Goal: Obtain resource: Download file/media

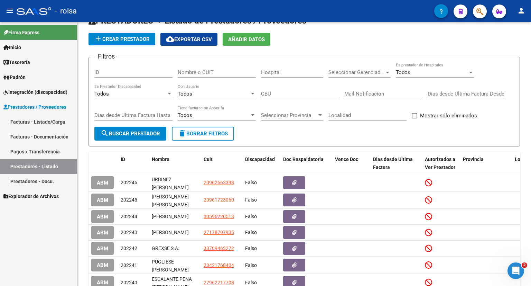
scroll to position [35, 0]
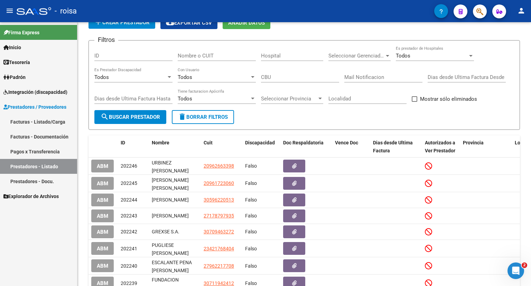
click at [36, 195] on span "Explorador de Archivos" at bounding box center [30, 196] width 55 height 8
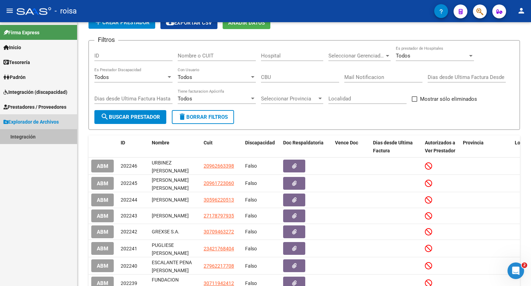
click at [27, 135] on link "Integración" at bounding box center [38, 136] width 77 height 15
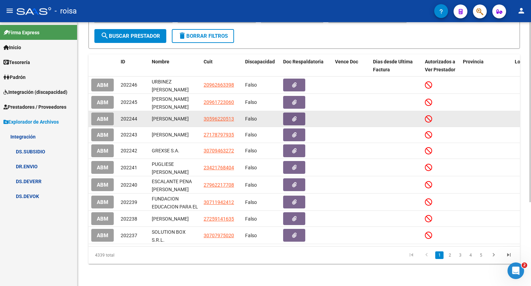
scroll to position [123, 0]
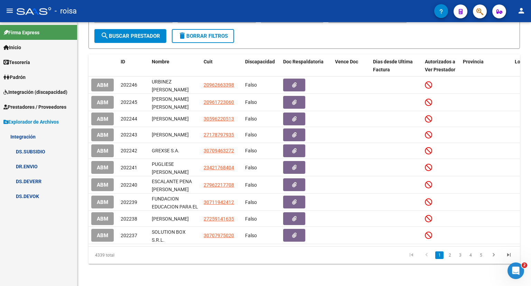
click at [30, 153] on link "DS.SUBSIDIO" at bounding box center [38, 151] width 77 height 15
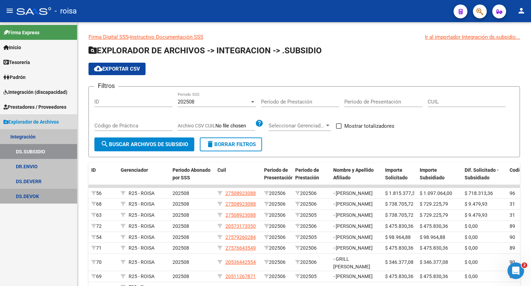
click at [29, 197] on link "DS.DEVOK" at bounding box center [38, 196] width 77 height 15
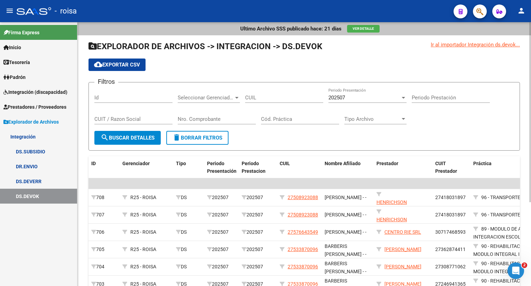
click at [350, 101] on div "202507 Periodo Presentación" at bounding box center [368, 95] width 78 height 15
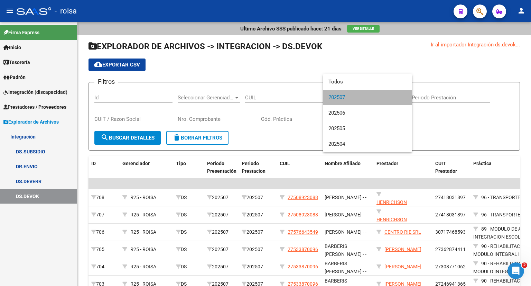
click at [350, 100] on span "202507" at bounding box center [368, 98] width 78 height 16
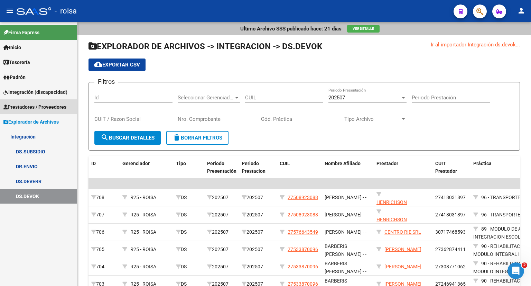
click at [34, 109] on span "Prestadores / Proveedores" at bounding box center [34, 107] width 63 height 8
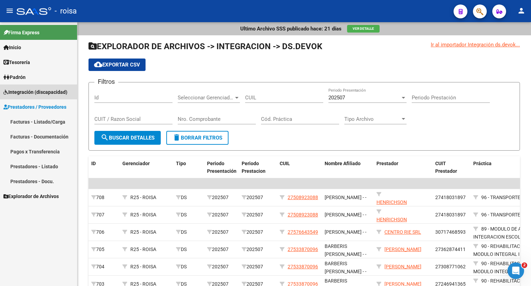
click at [22, 90] on span "Integración (discapacidad)" at bounding box center [35, 92] width 64 height 8
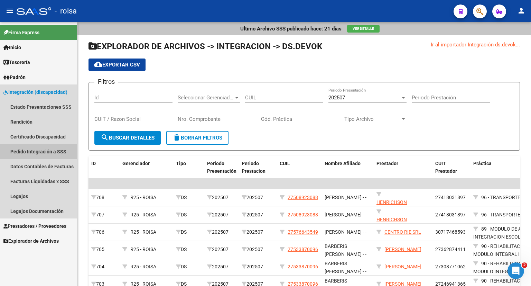
click at [30, 151] on link "Pedido Integración a SSS" at bounding box center [38, 151] width 77 height 15
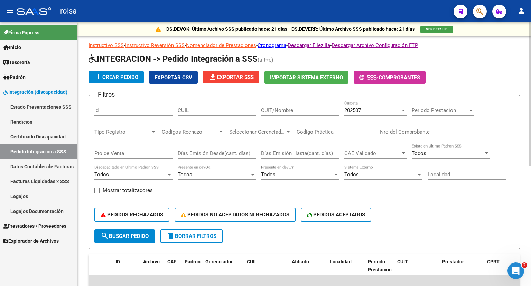
scroll to position [35, 0]
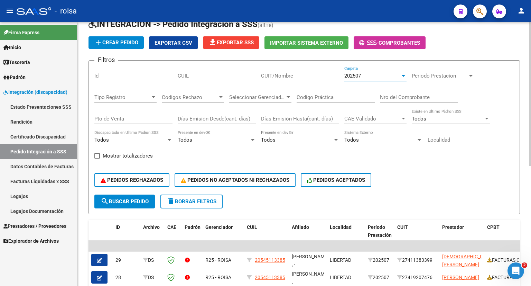
click at [371, 78] on div "202507" at bounding box center [373, 76] width 56 height 6
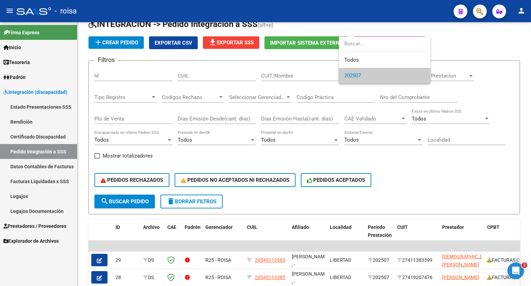
click at [367, 76] on span "202507" at bounding box center [385, 76] width 81 height 16
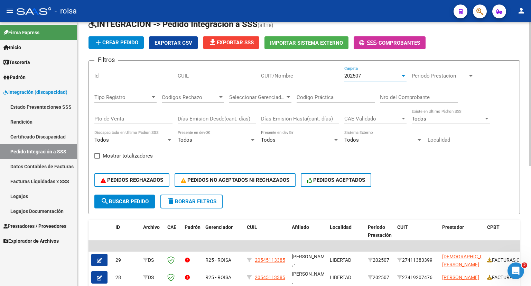
click at [140, 196] on button "search Buscar Pedido" at bounding box center [124, 201] width 61 height 14
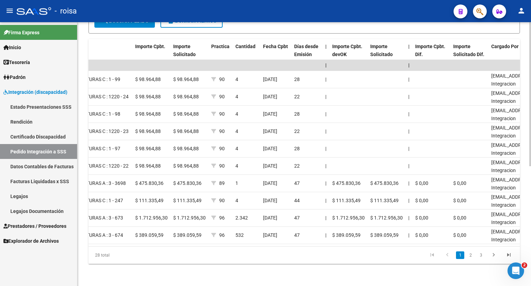
scroll to position [0, 411]
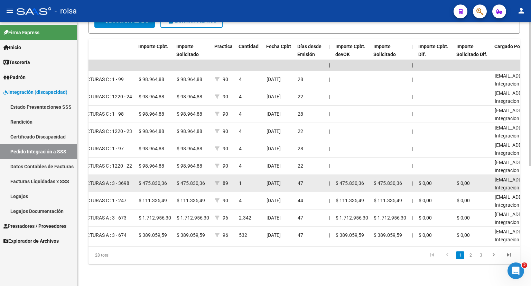
click at [438, 179] on div "$ 0,00" at bounding box center [435, 183] width 33 height 8
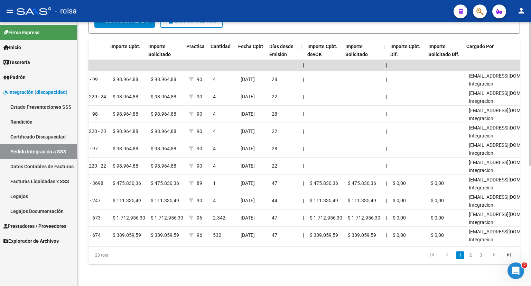
scroll to position [0, 442]
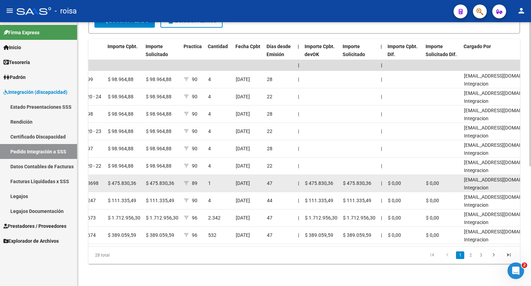
click at [329, 183] on div "$ 475.830,36" at bounding box center [321, 183] width 33 height 8
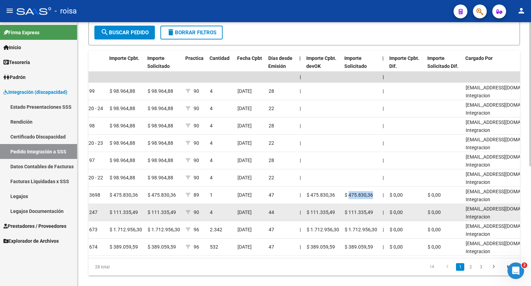
scroll to position [219, 0]
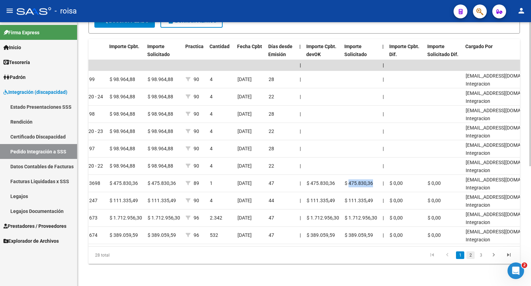
click at [471, 255] on link "2" at bounding box center [471, 255] width 8 height 8
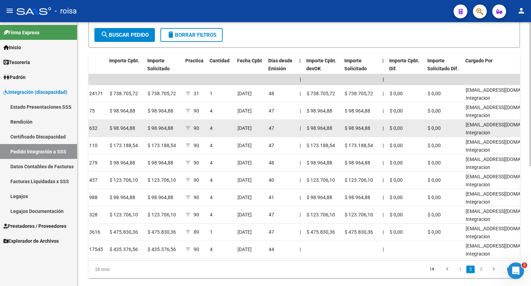
scroll to position [201, 0]
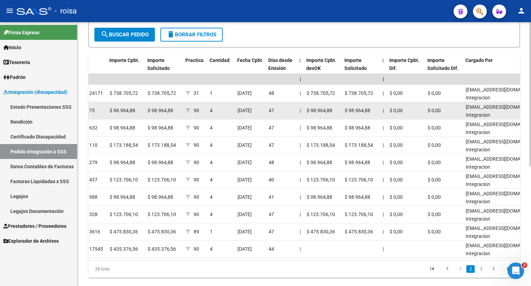
click at [405, 102] on datatable-body-cell "$ 0,00" at bounding box center [406, 110] width 38 height 17
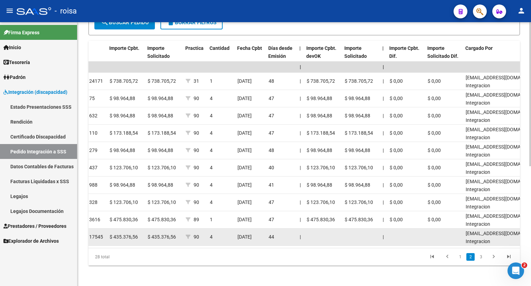
scroll to position [219, 0]
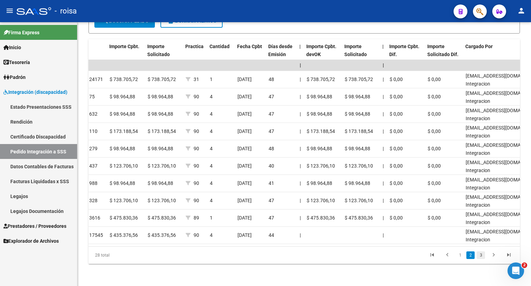
click at [480, 256] on link "3" at bounding box center [481, 255] width 8 height 8
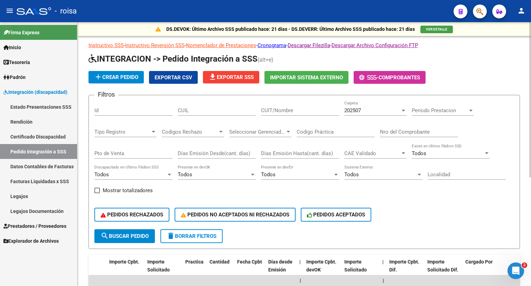
scroll to position [0, 0]
click at [177, 78] on span "Exportar CSV" at bounding box center [174, 77] width 38 height 6
